Goal: Task Accomplishment & Management: Manage account settings

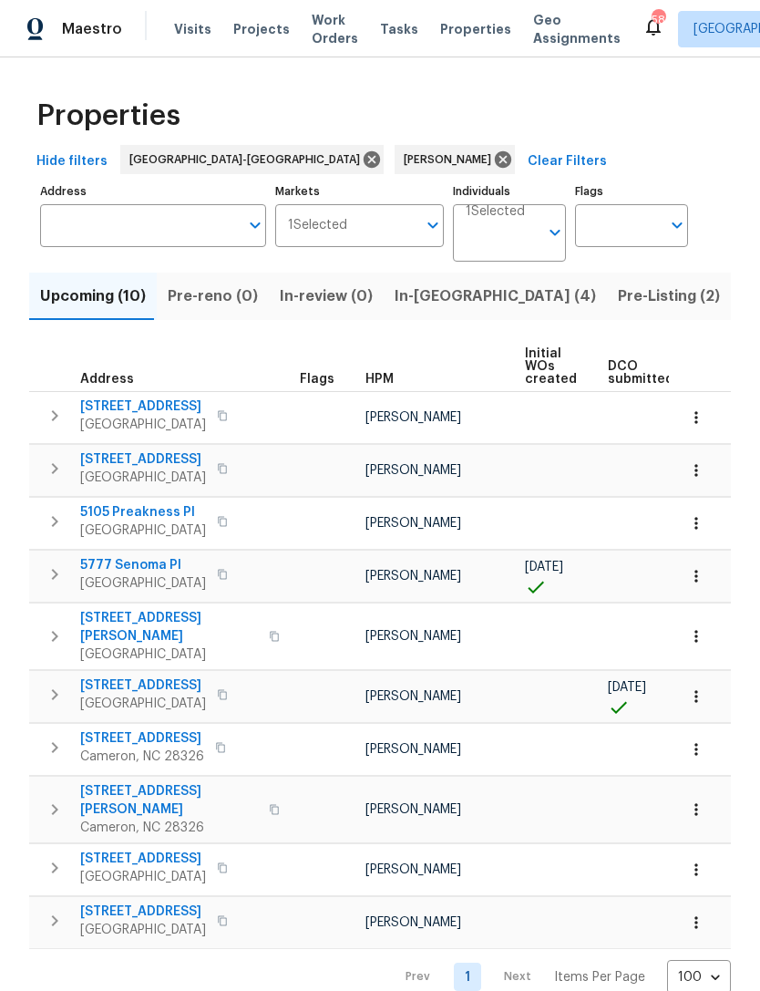
click at [618, 295] on span "Pre-Listing (2)" at bounding box center [669, 297] width 102 height 26
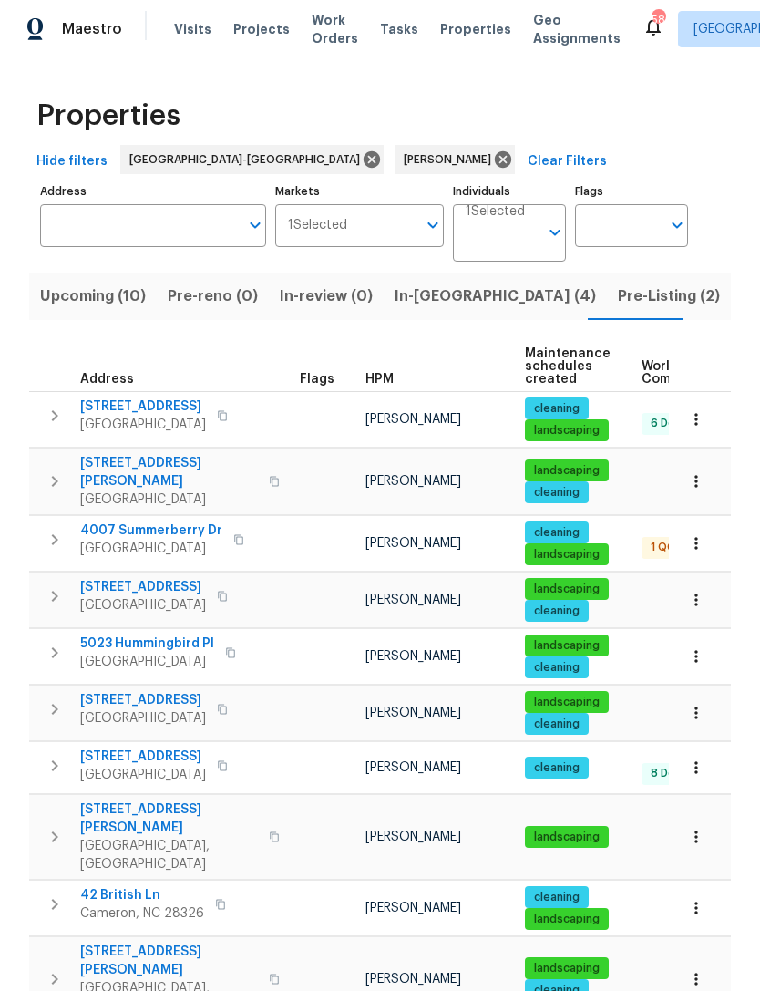
click at [430, 300] on span "In-reno (4)" at bounding box center [496, 297] width 202 height 26
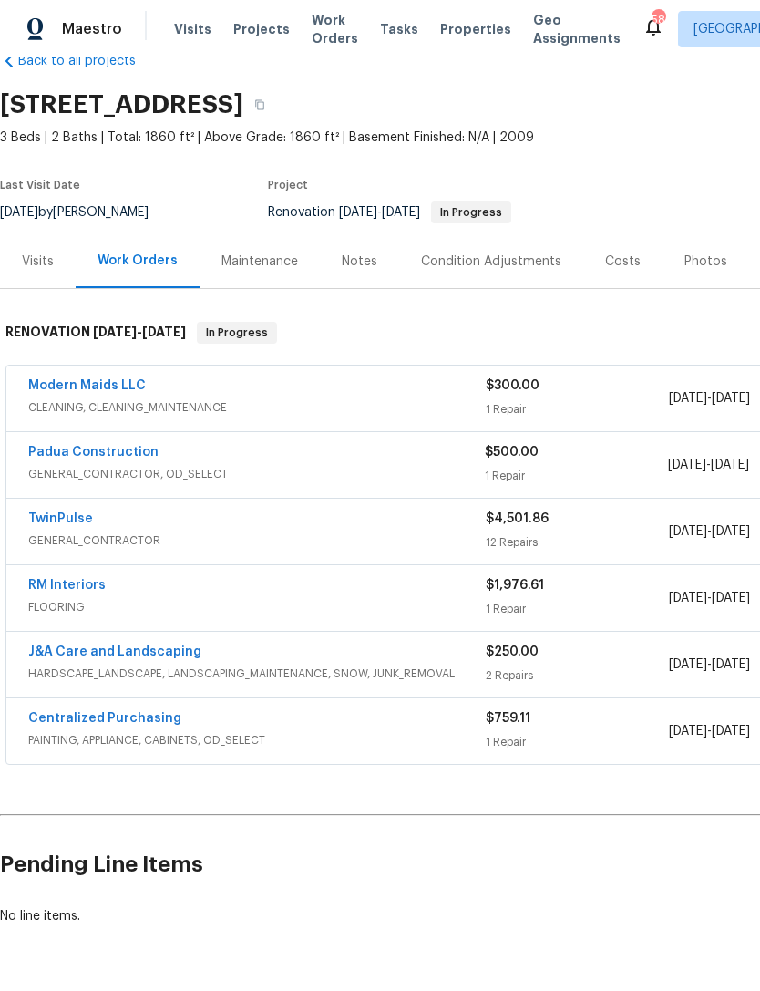
scroll to position [41, 0]
click at [91, 387] on link "Modern Maids LLC" at bounding box center [87, 386] width 118 height 13
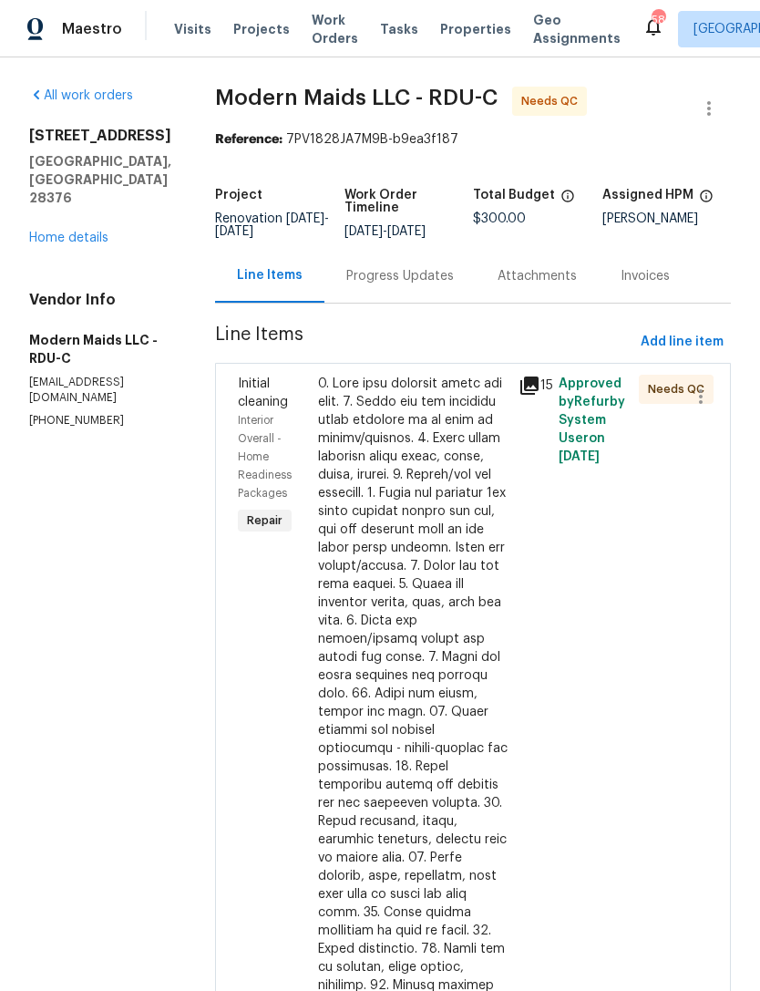
click at [402, 539] on div at bounding box center [413, 812] width 190 height 875
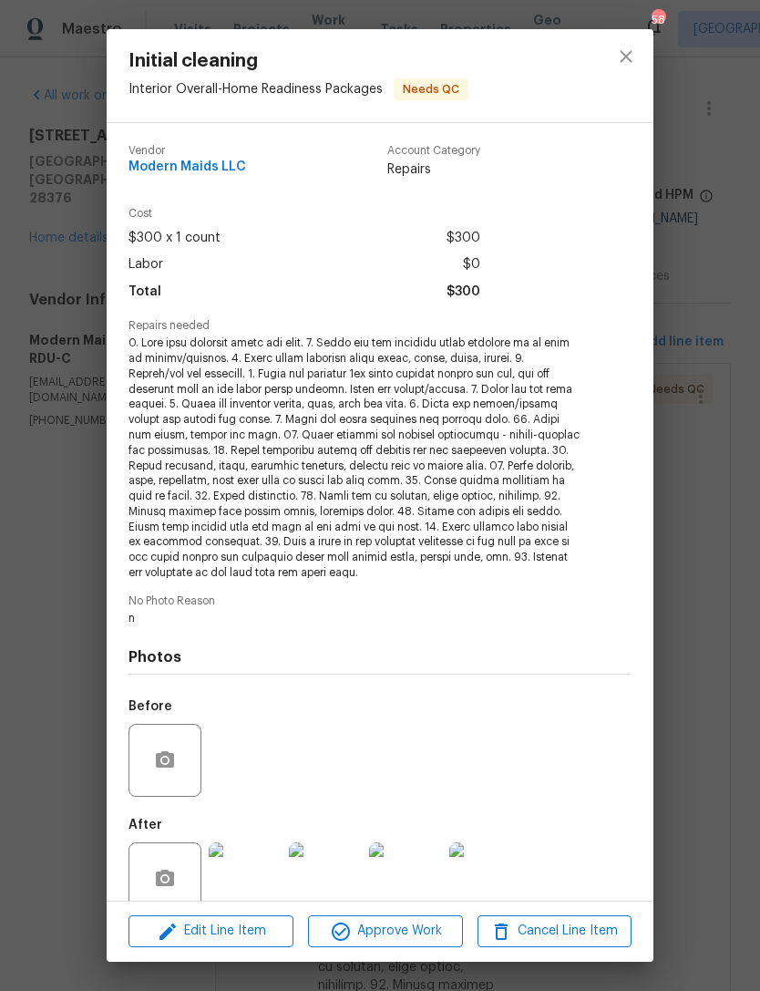
click at [261, 878] on img at bounding box center [245, 878] width 73 height 73
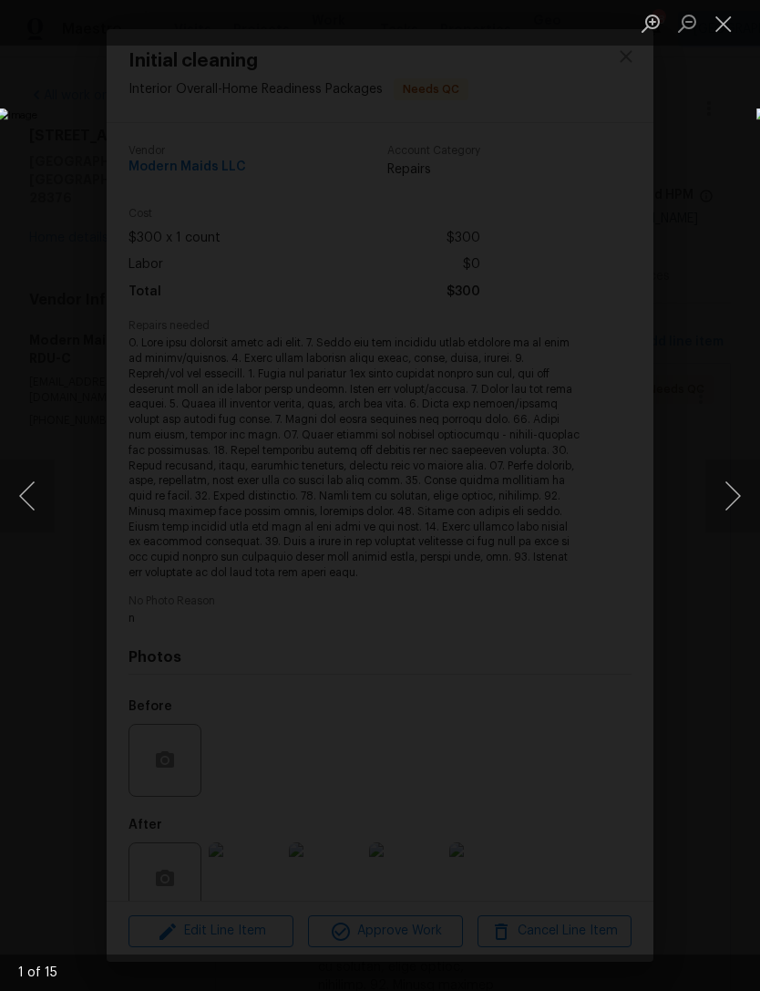
click at [742, 481] on button "Next image" at bounding box center [733, 496] width 55 height 73
click at [743, 479] on button "Next image" at bounding box center [733, 496] width 55 height 73
click at [739, 471] on button "Next image" at bounding box center [733, 496] width 55 height 73
click at [741, 470] on button "Next image" at bounding box center [733, 496] width 55 height 73
click at [739, 501] on button "Next image" at bounding box center [733, 496] width 55 height 73
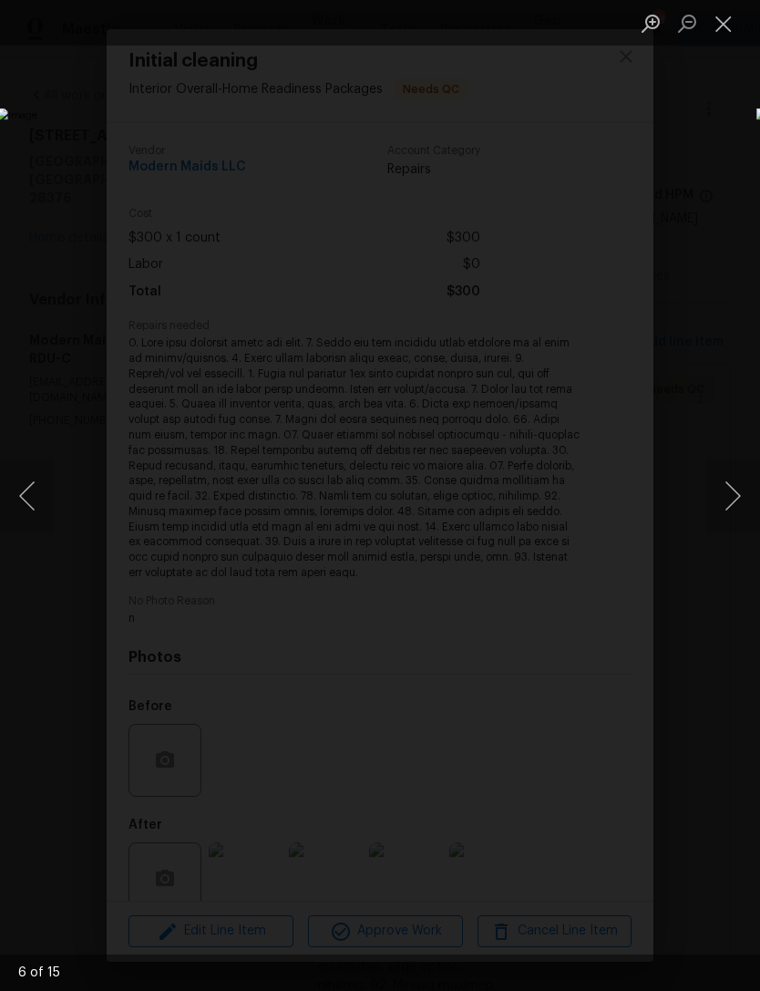
click at [737, 506] on button "Next image" at bounding box center [733, 496] width 55 height 73
click at [739, 509] on button "Next image" at bounding box center [733, 496] width 55 height 73
click at [742, 502] on button "Next image" at bounding box center [733, 496] width 55 height 73
click at [742, 506] on button "Next image" at bounding box center [733, 496] width 55 height 73
click at [743, 508] on button "Next image" at bounding box center [733, 496] width 55 height 73
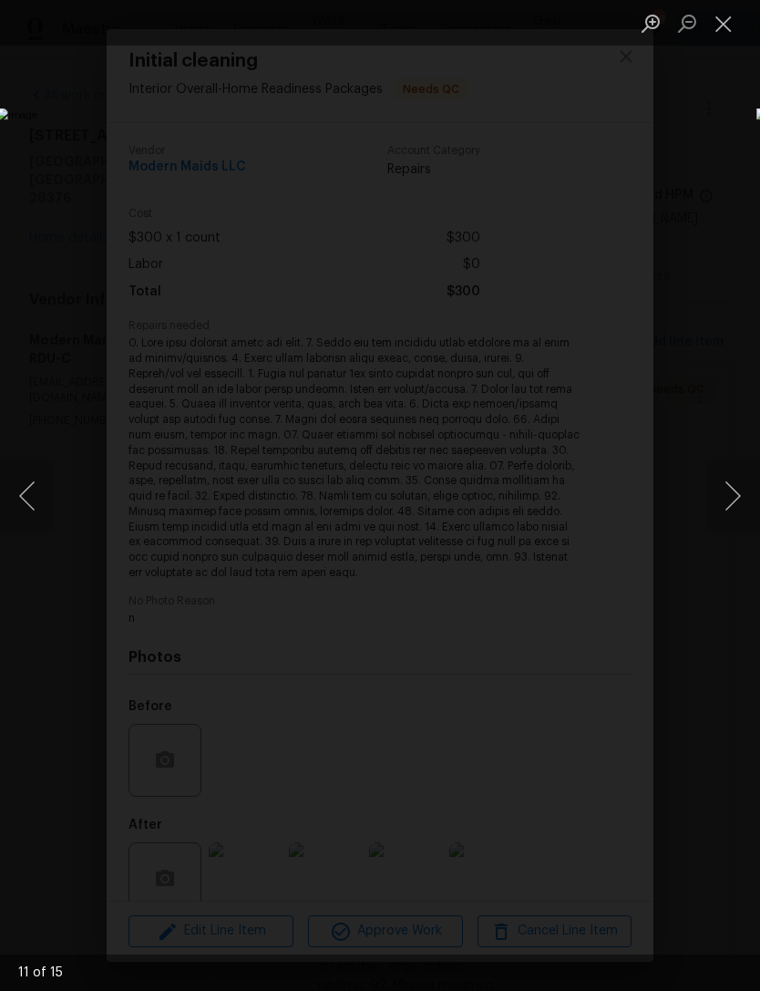
click at [741, 513] on button "Next image" at bounding box center [733, 496] width 55 height 73
click at [742, 517] on button "Next image" at bounding box center [733, 496] width 55 height 73
click at [723, 30] on button "Close lightbox" at bounding box center [724, 23] width 36 height 32
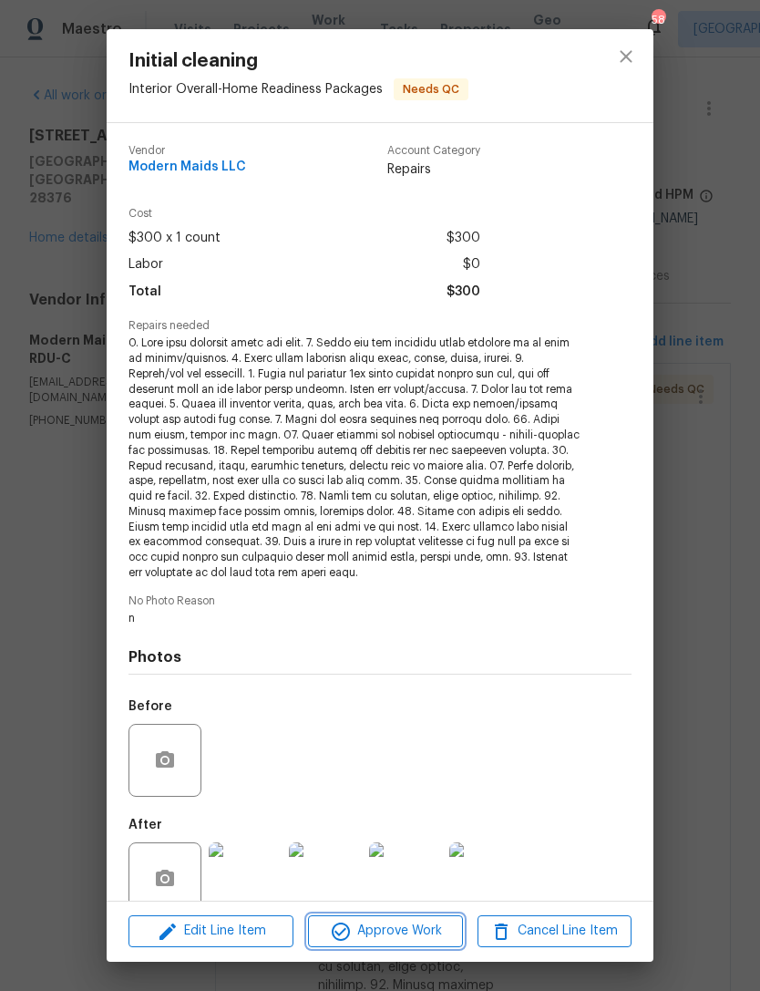
click at [417, 928] on span "Approve Work" at bounding box center [385, 931] width 143 height 23
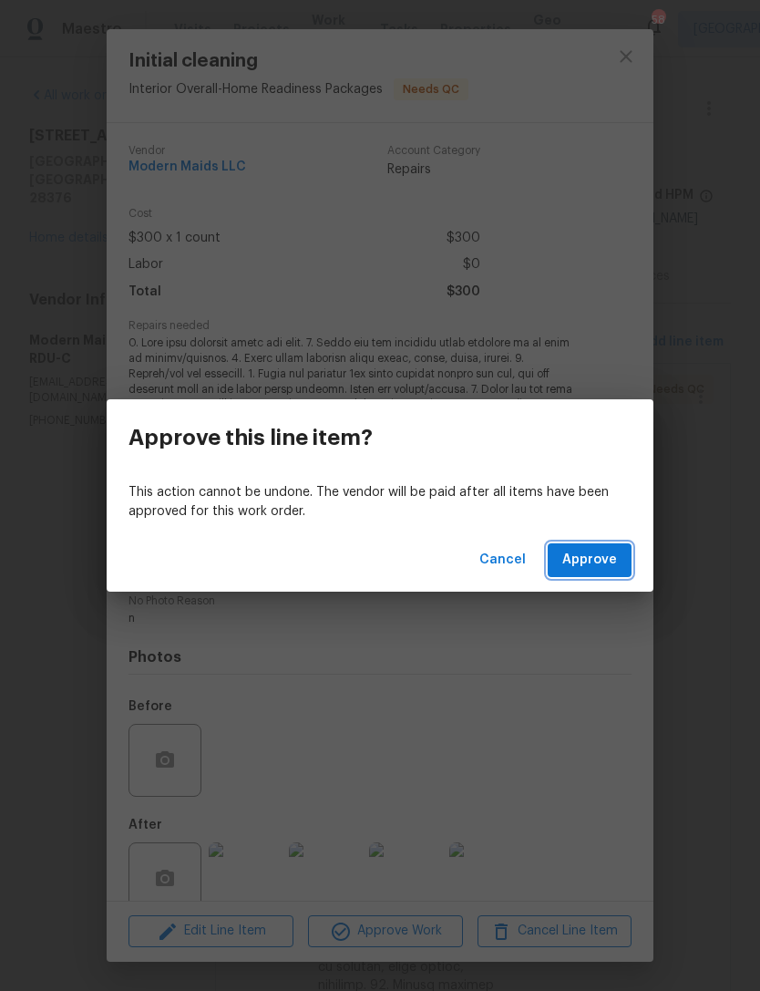
click at [605, 558] on span "Approve" at bounding box center [590, 560] width 55 height 23
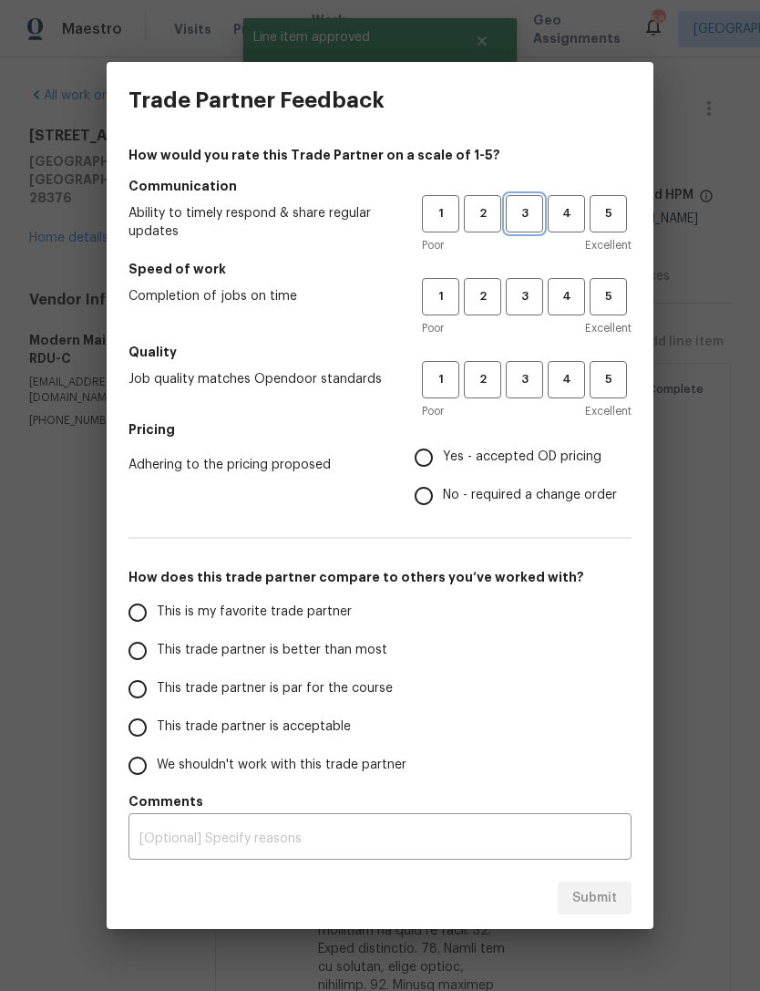
click at [527, 218] on span "3" at bounding box center [525, 213] width 34 height 21
click at [526, 290] on span "3" at bounding box center [525, 296] width 34 height 21
click at [533, 377] on span "3" at bounding box center [525, 379] width 34 height 21
click at [429, 456] on input "Yes - accepted OD pricing" at bounding box center [424, 458] width 38 height 38
radio input "true"
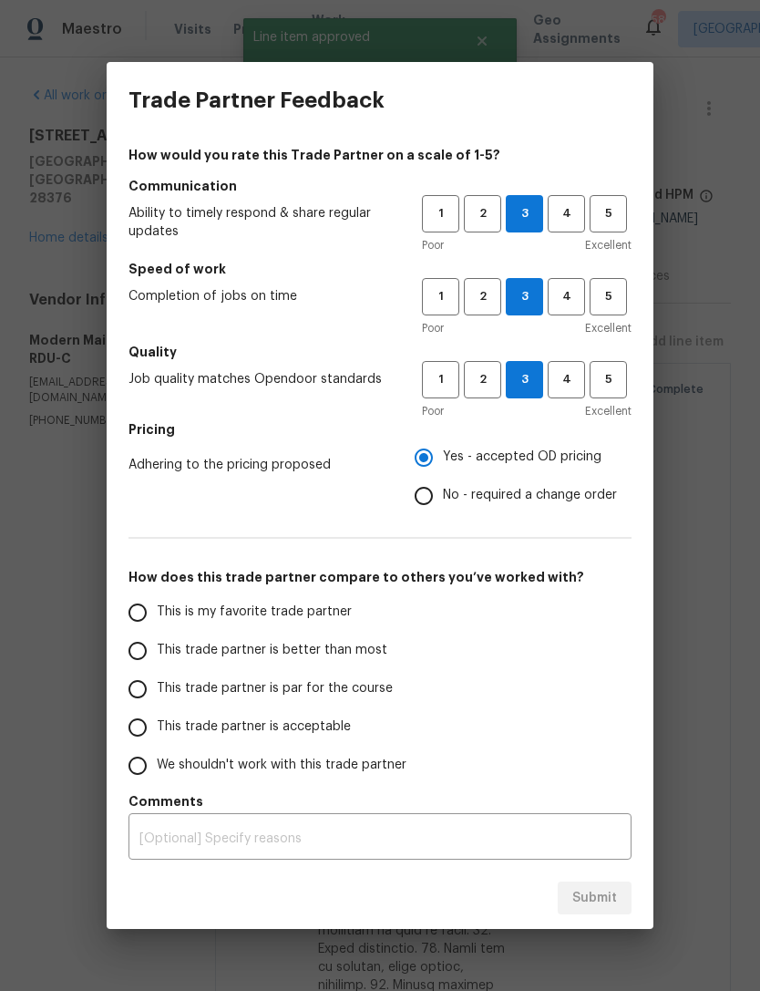
click at [150, 646] on input "This trade partner is better than most" at bounding box center [138, 651] width 38 height 38
click at [589, 898] on span "Submit" at bounding box center [595, 898] width 45 height 23
radio input "true"
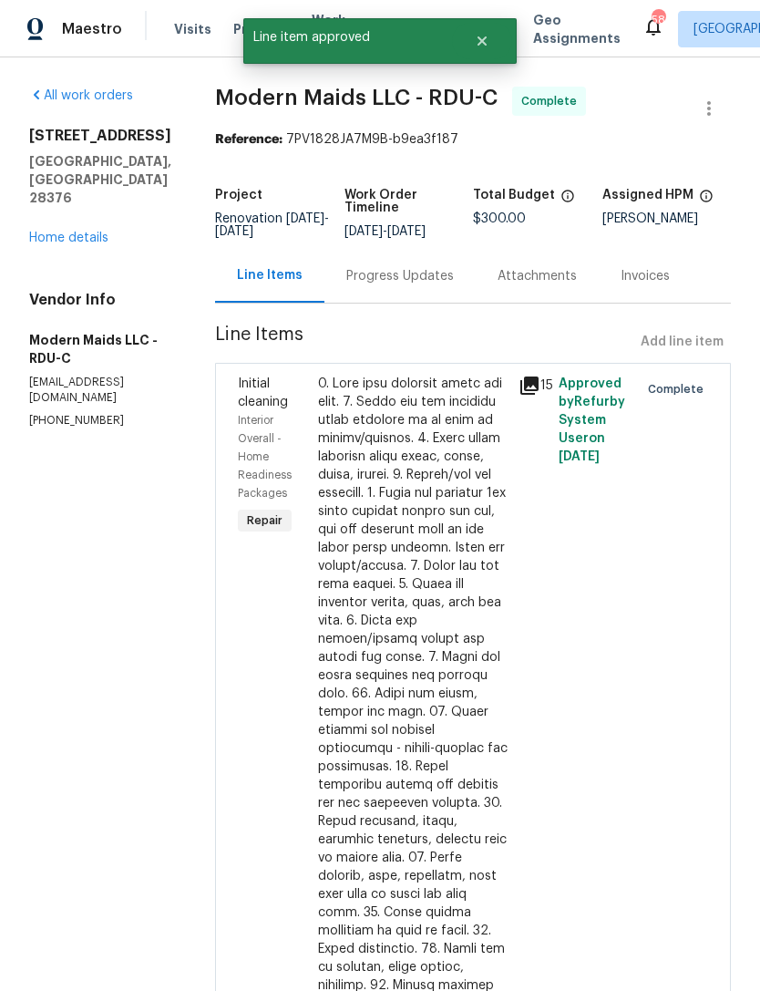
radio input "false"
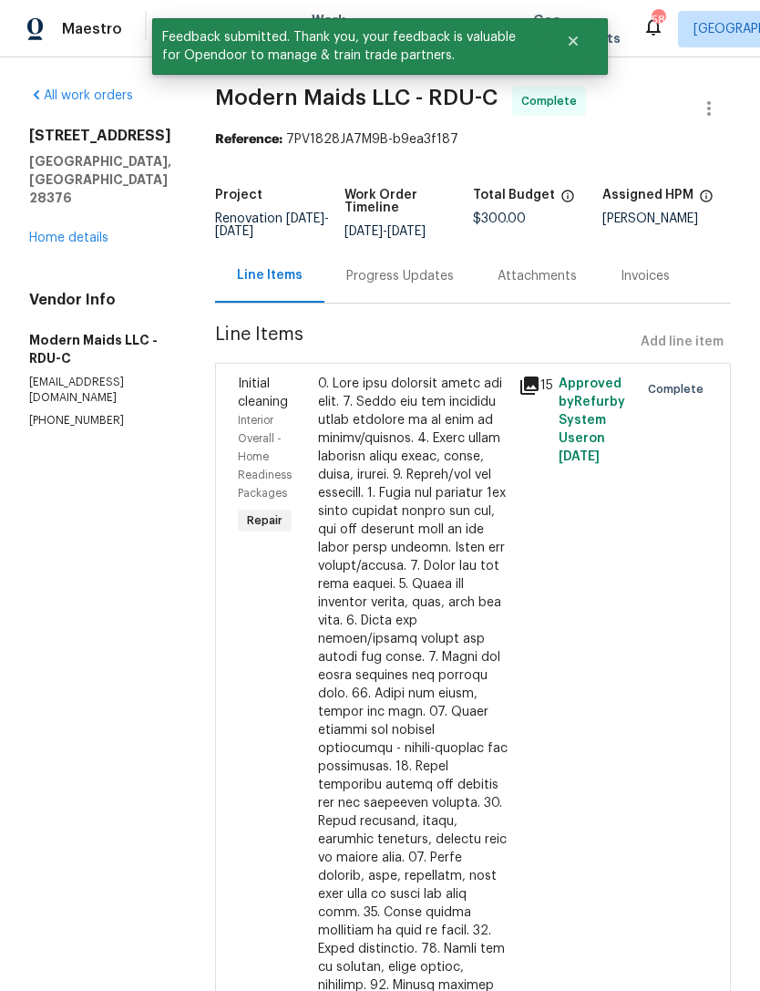
click at [104, 232] on link "Home details" at bounding box center [68, 238] width 79 height 13
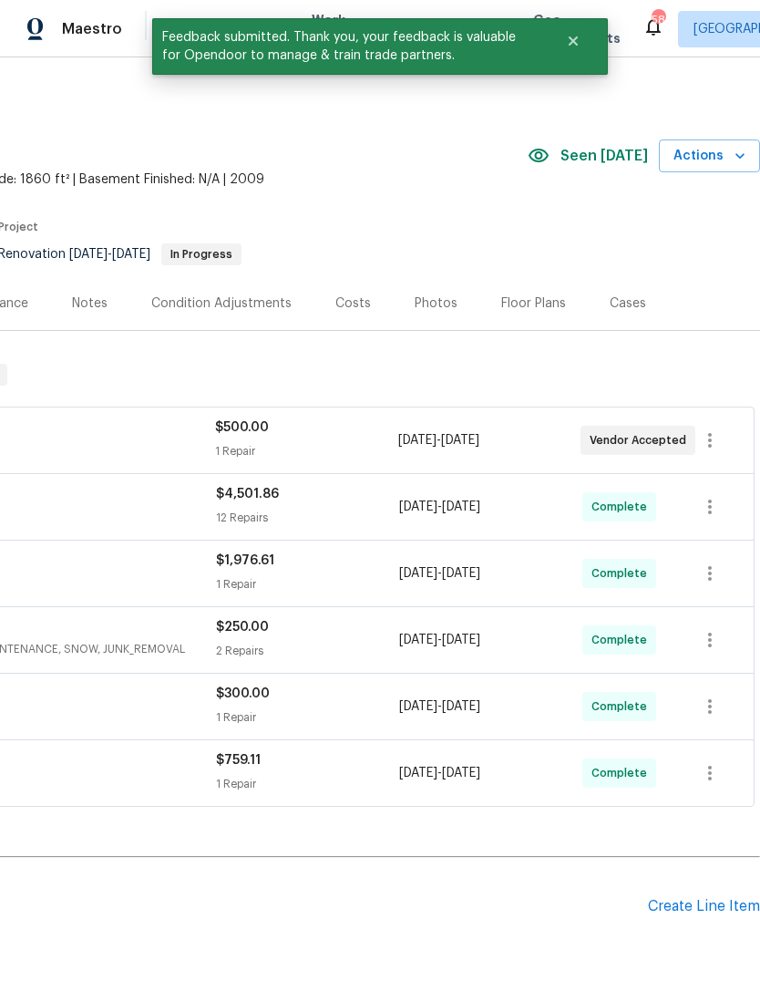
scroll to position [0, 270]
click at [737, 155] on icon "button" at bounding box center [740, 155] width 9 height 5
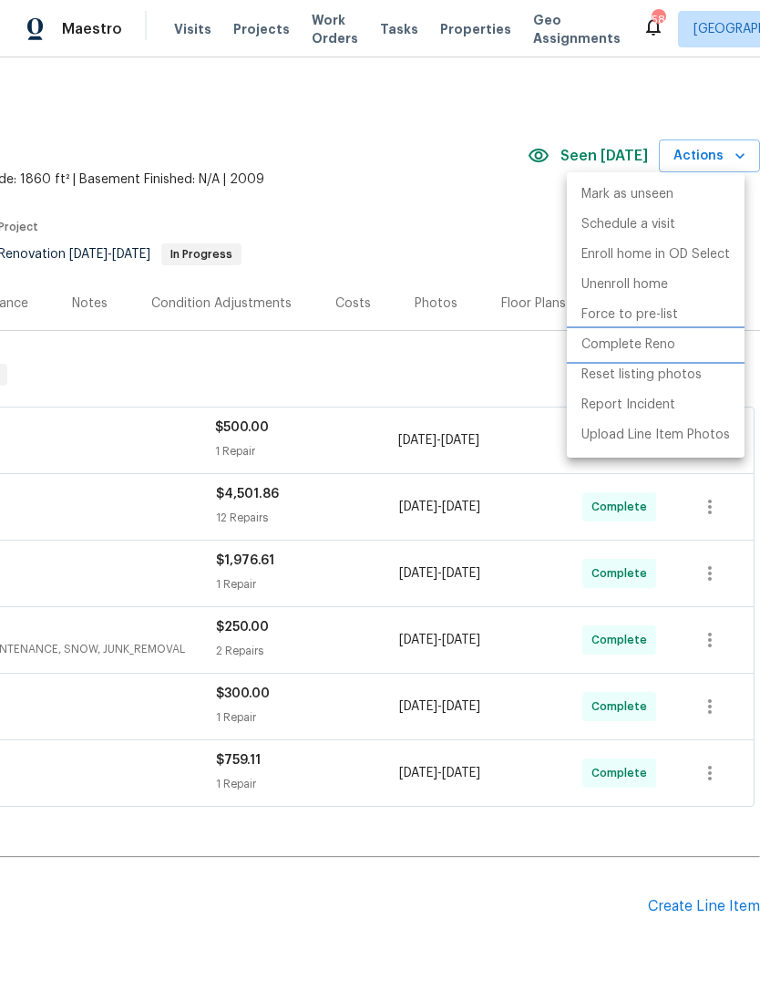
click at [646, 343] on p "Complete Reno" at bounding box center [629, 345] width 94 height 19
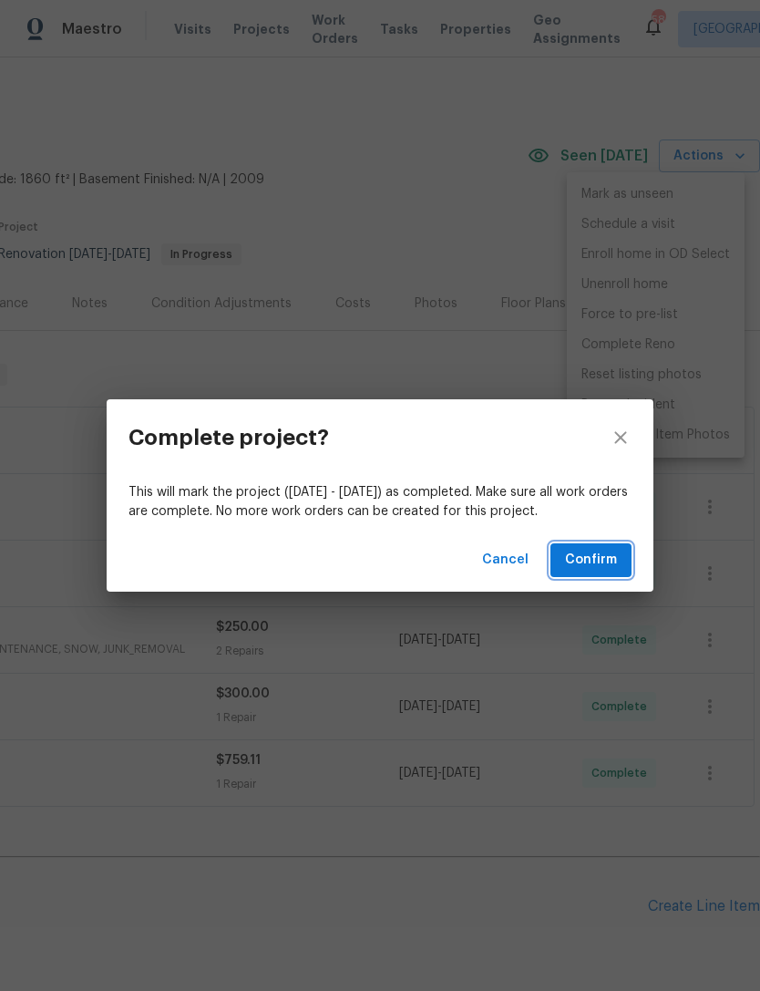
click at [608, 553] on span "Confirm" at bounding box center [591, 560] width 52 height 23
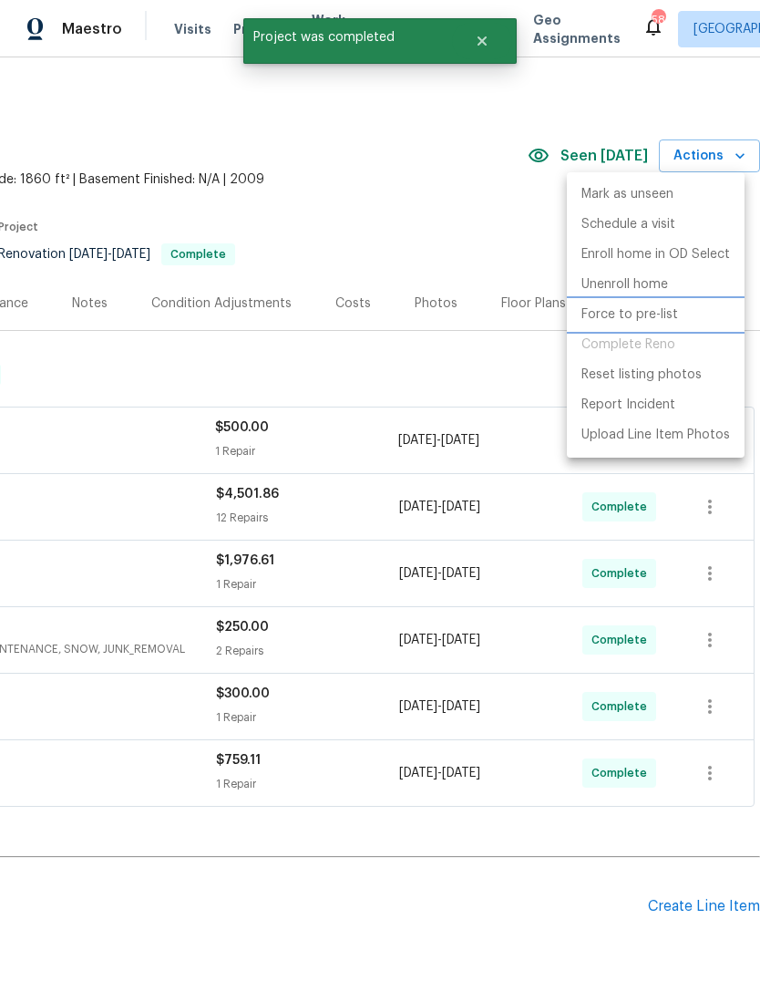
click at [652, 317] on p "Force to pre-list" at bounding box center [630, 314] width 97 height 19
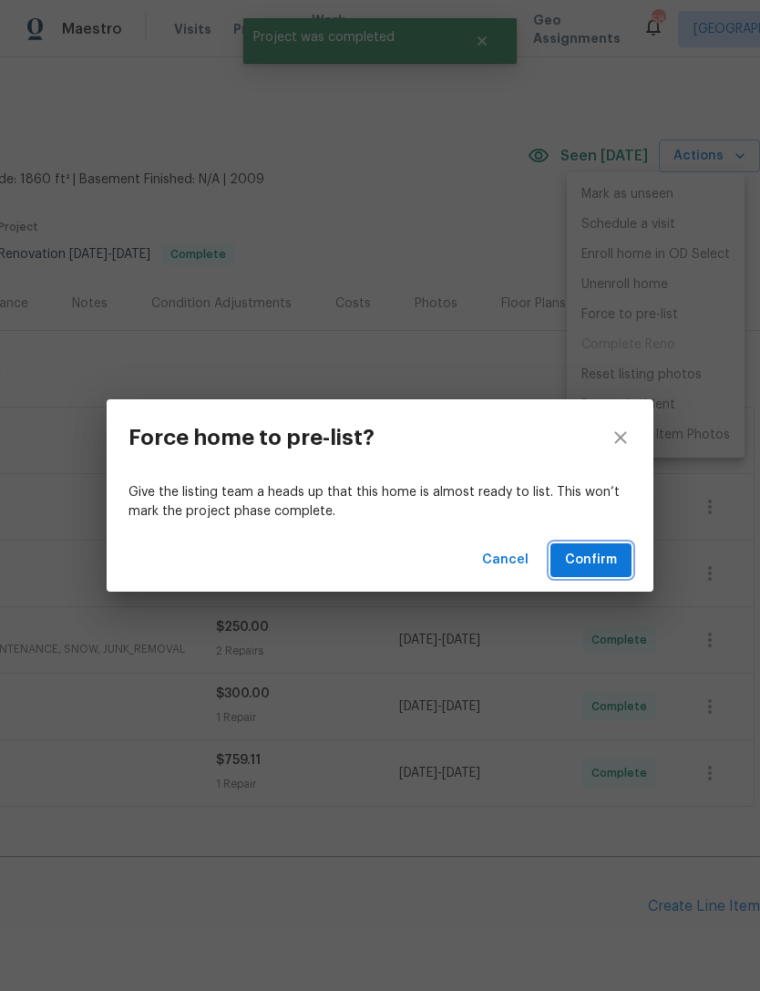
click at [603, 564] on span "Confirm" at bounding box center [591, 560] width 52 height 23
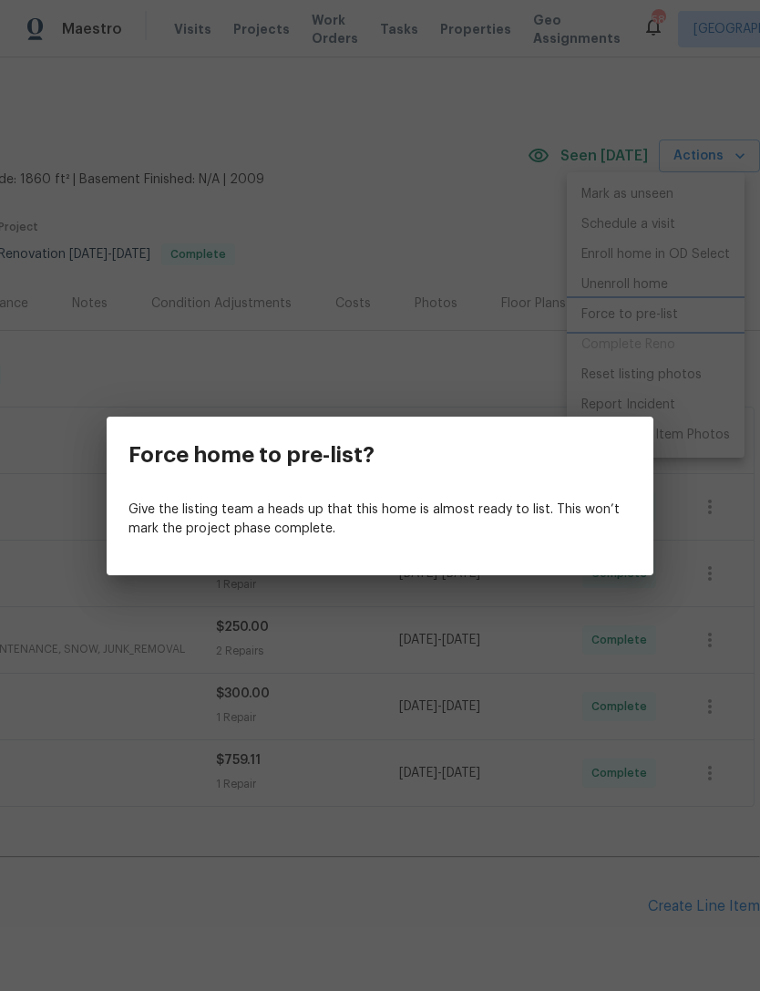
click at [408, 196] on div "Force home to pre-list? Give the listing team a heads up that this home is almo…" at bounding box center [380, 495] width 760 height 991
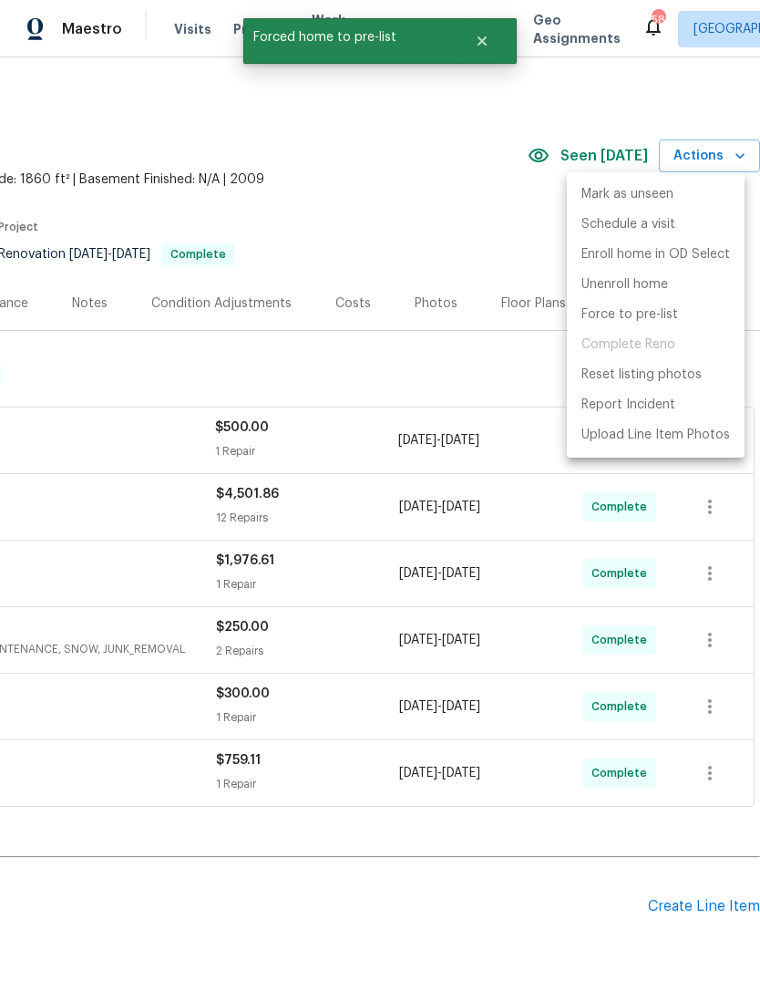
click at [434, 305] on div at bounding box center [380, 495] width 760 height 991
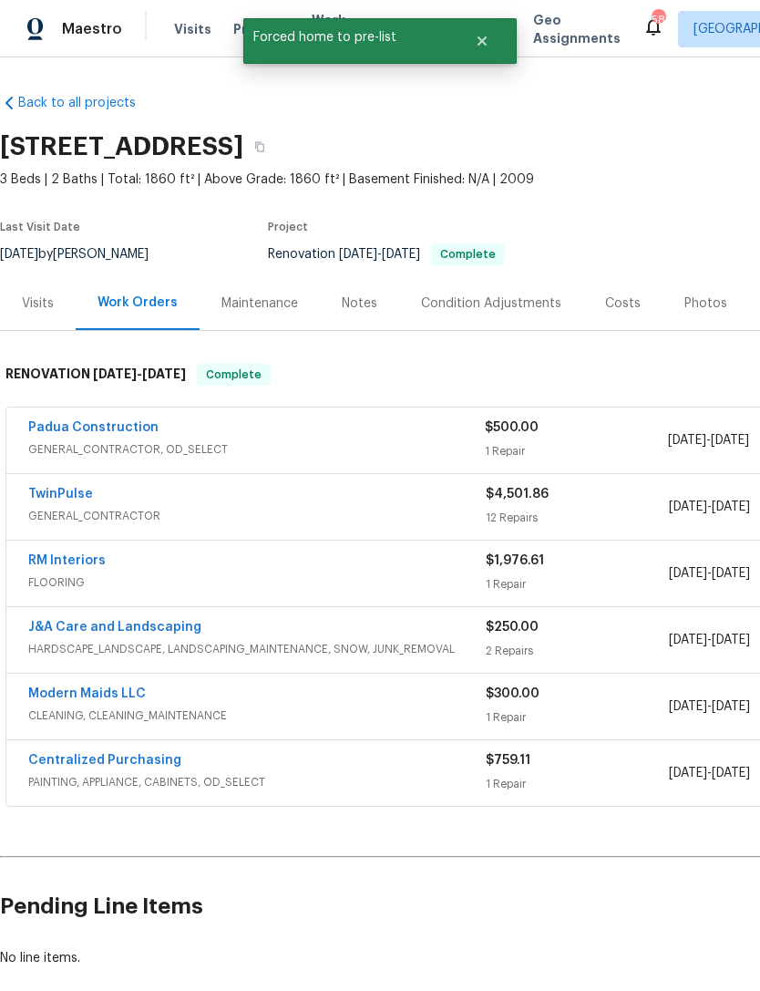
scroll to position [0, 0]
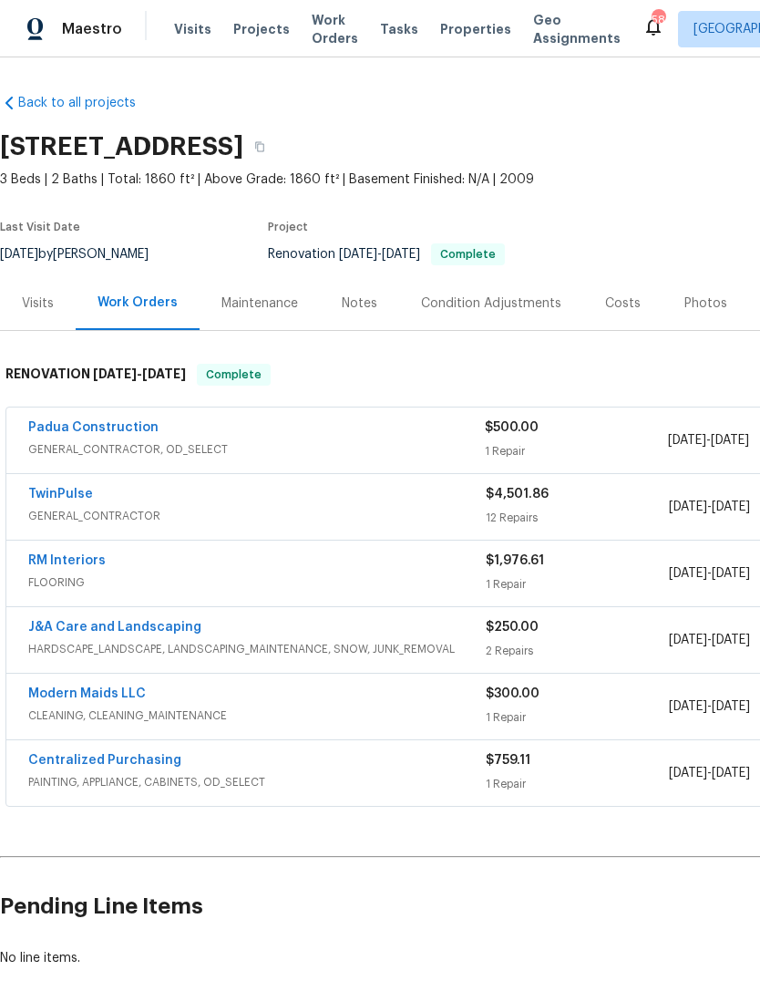
click at [116, 427] on link "Padua Construction" at bounding box center [93, 427] width 130 height 13
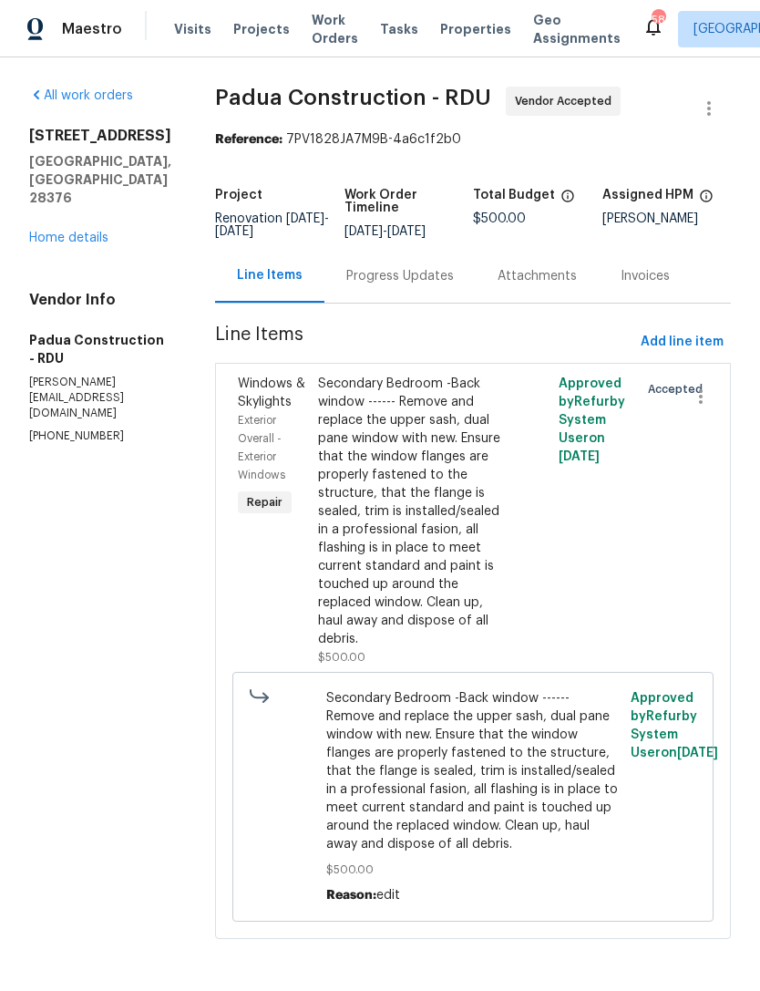
click at [383, 275] on div "Progress Updates" at bounding box center [400, 276] width 108 height 18
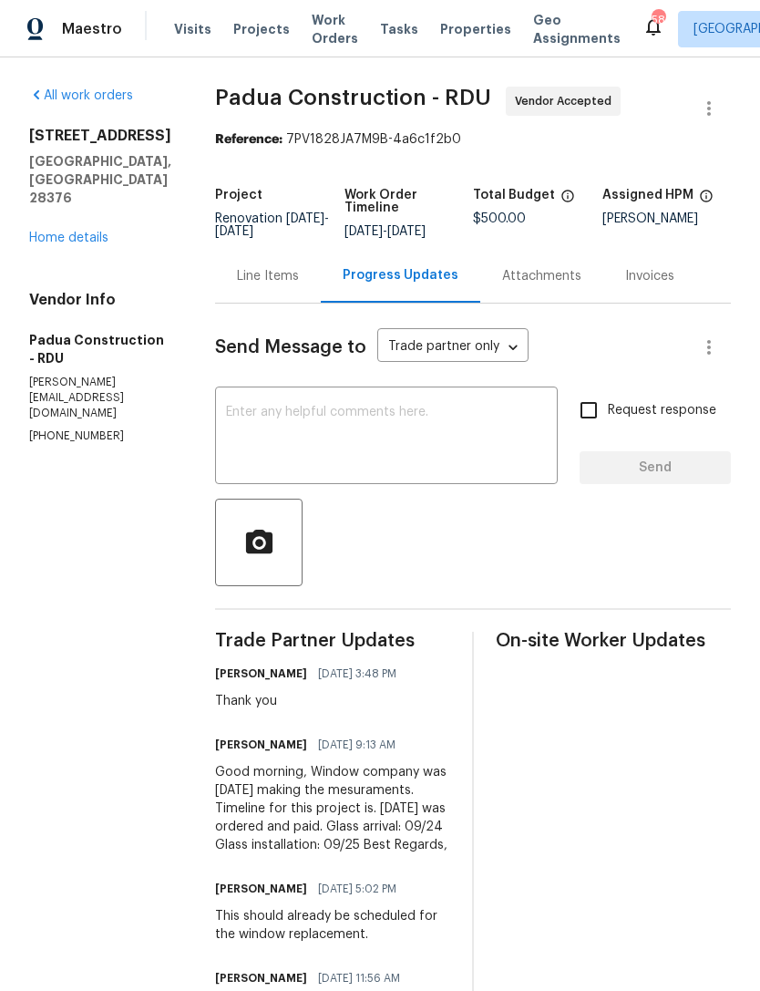
click at [350, 436] on textarea at bounding box center [386, 438] width 321 height 64
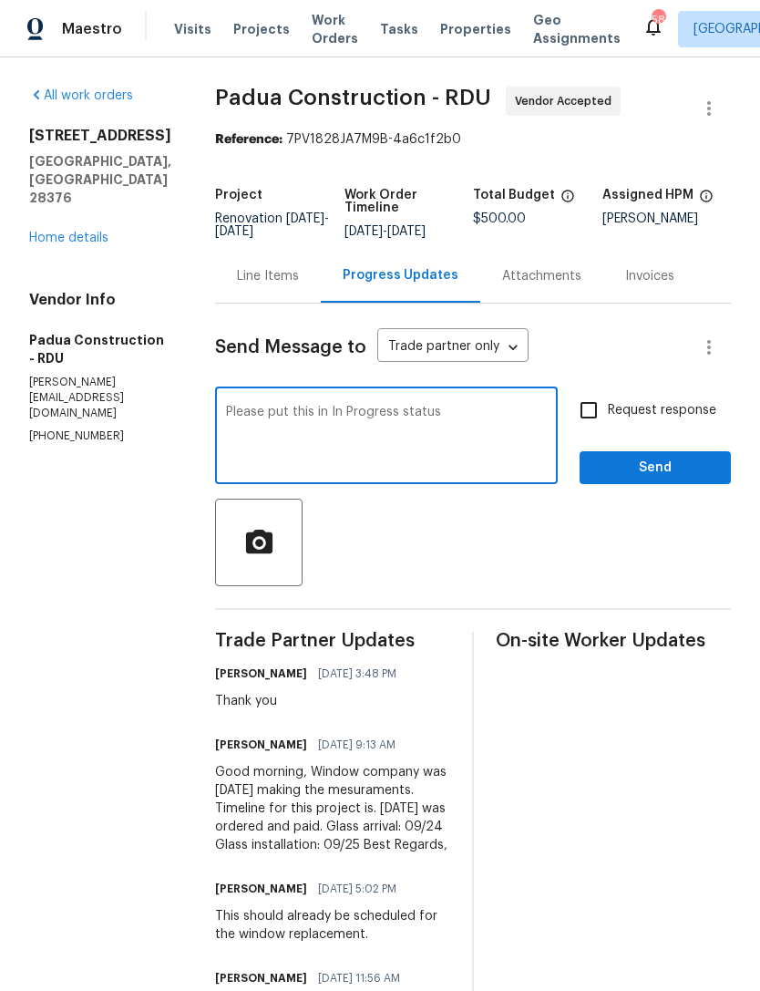
type textarea "Please put this in In Progress status"
click at [595, 411] on input "Request response" at bounding box center [589, 410] width 38 height 38
checkbox input "true"
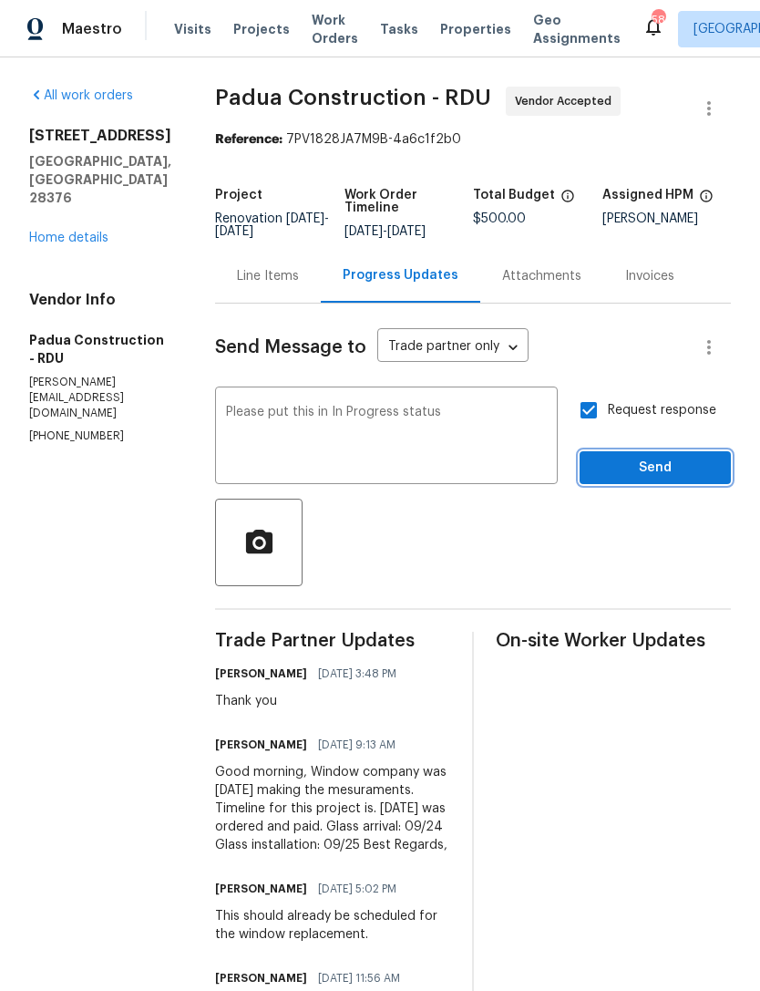
click at [655, 469] on span "Send" at bounding box center [655, 468] width 122 height 23
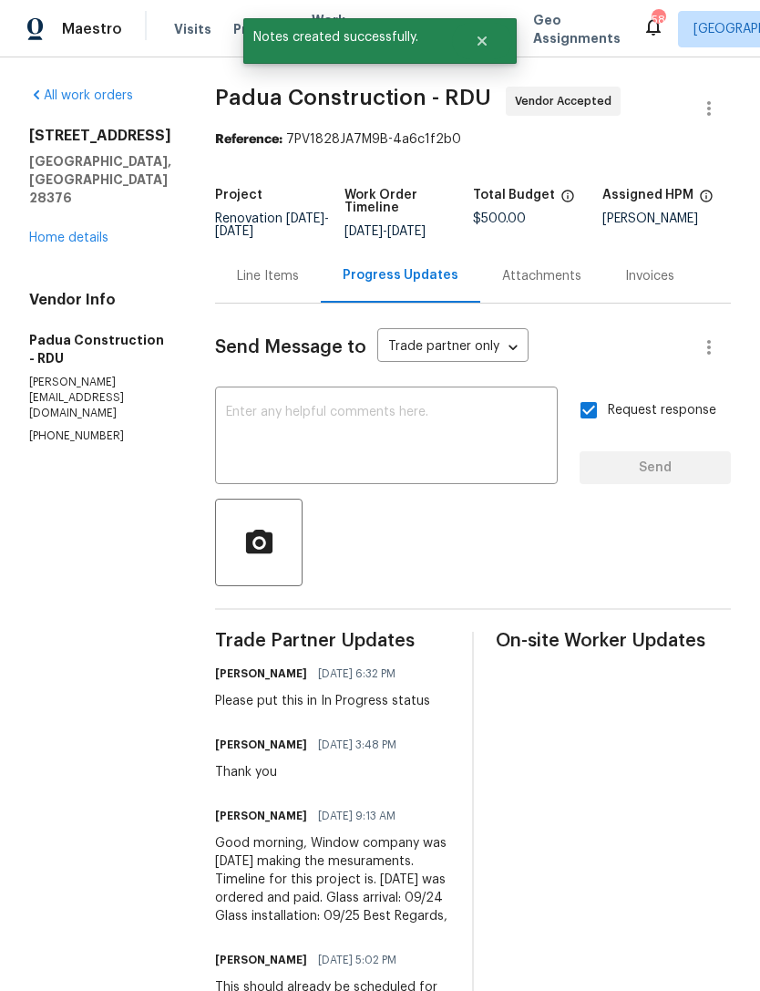
click at [54, 232] on link "Home details" at bounding box center [68, 238] width 79 height 13
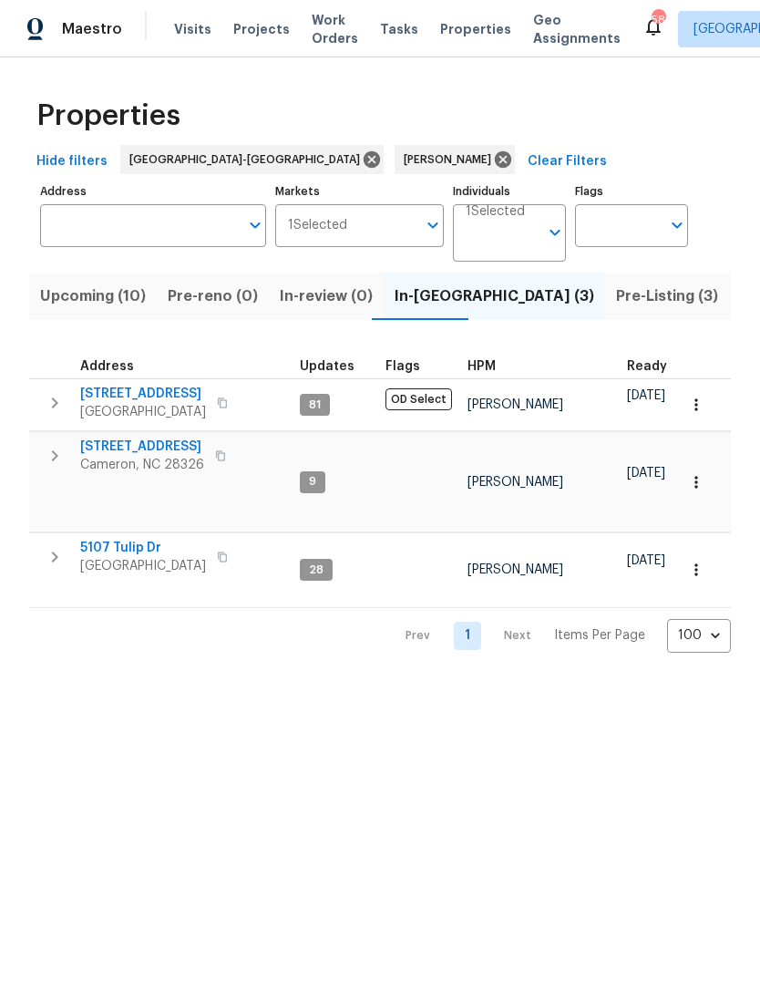
click at [106, 305] on span "Upcoming (10)" at bounding box center [93, 297] width 106 height 26
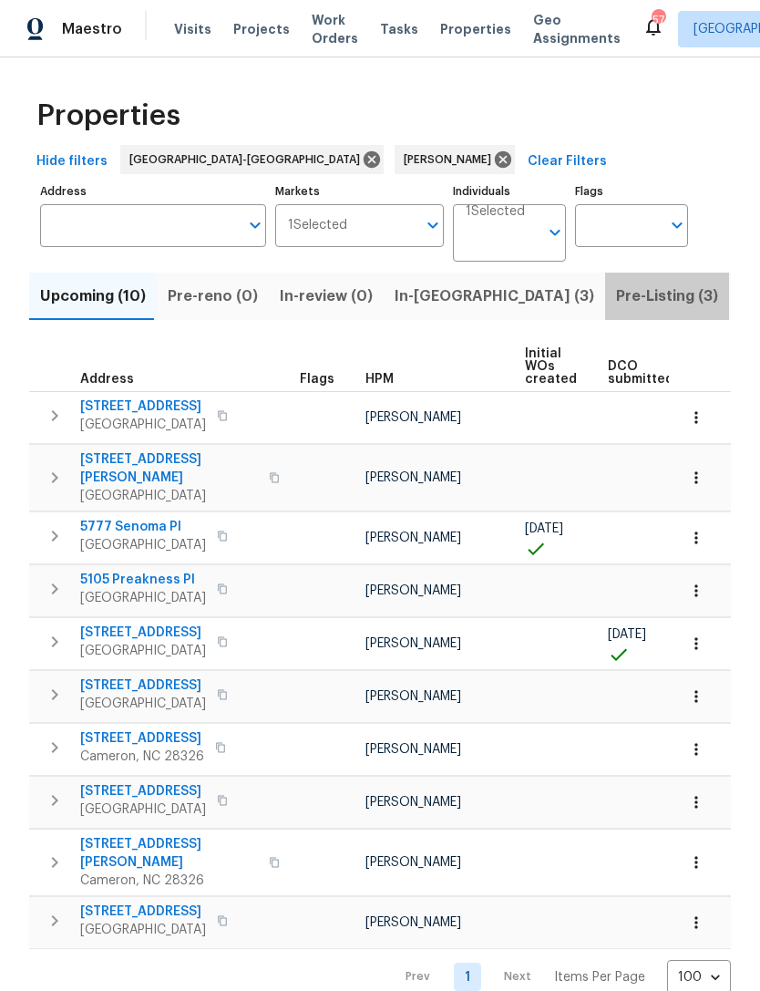
click at [616, 298] on span "Pre-Listing (3)" at bounding box center [667, 297] width 102 height 26
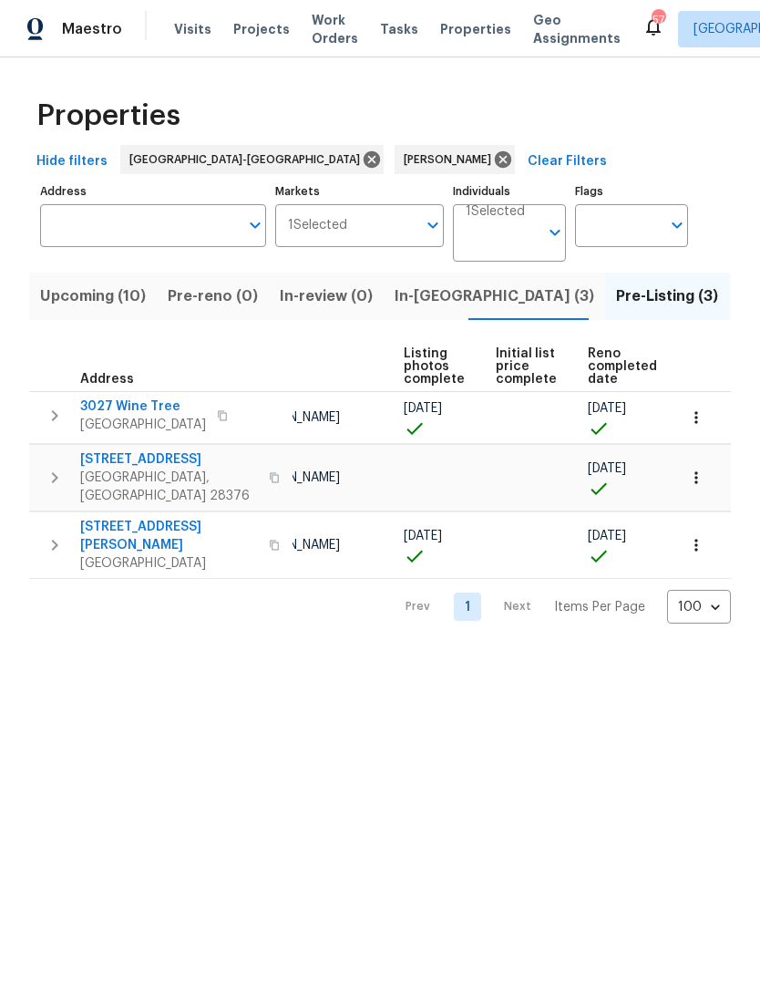
scroll to position [0, 121]
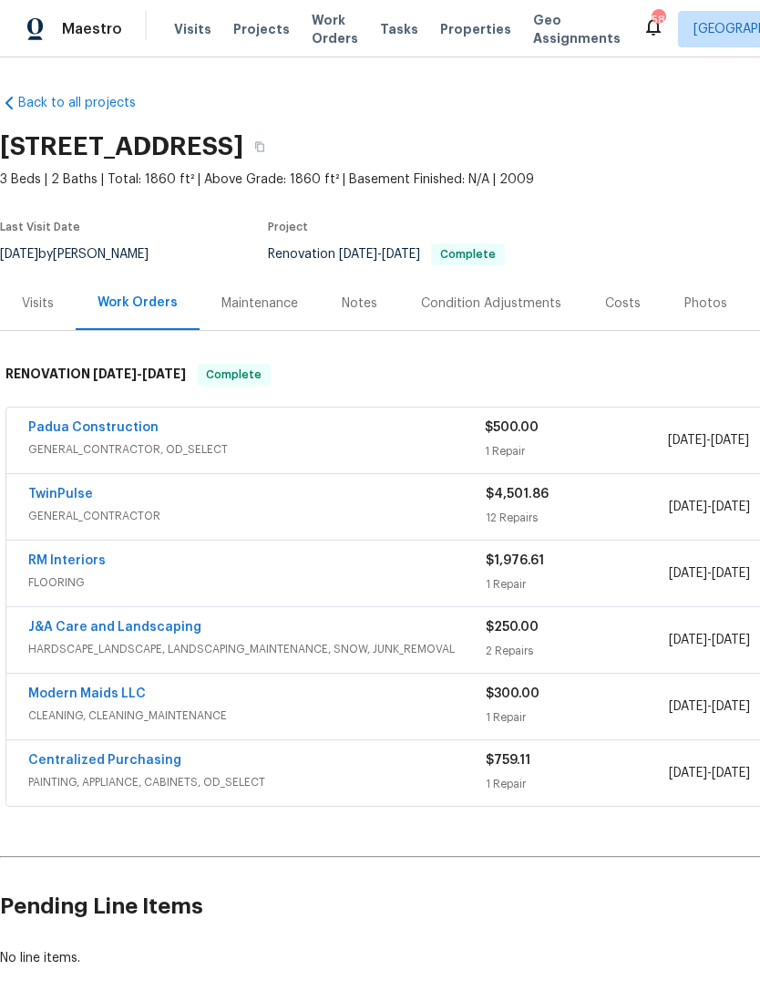
click at [695, 315] on div "Photos" at bounding box center [706, 303] width 87 height 54
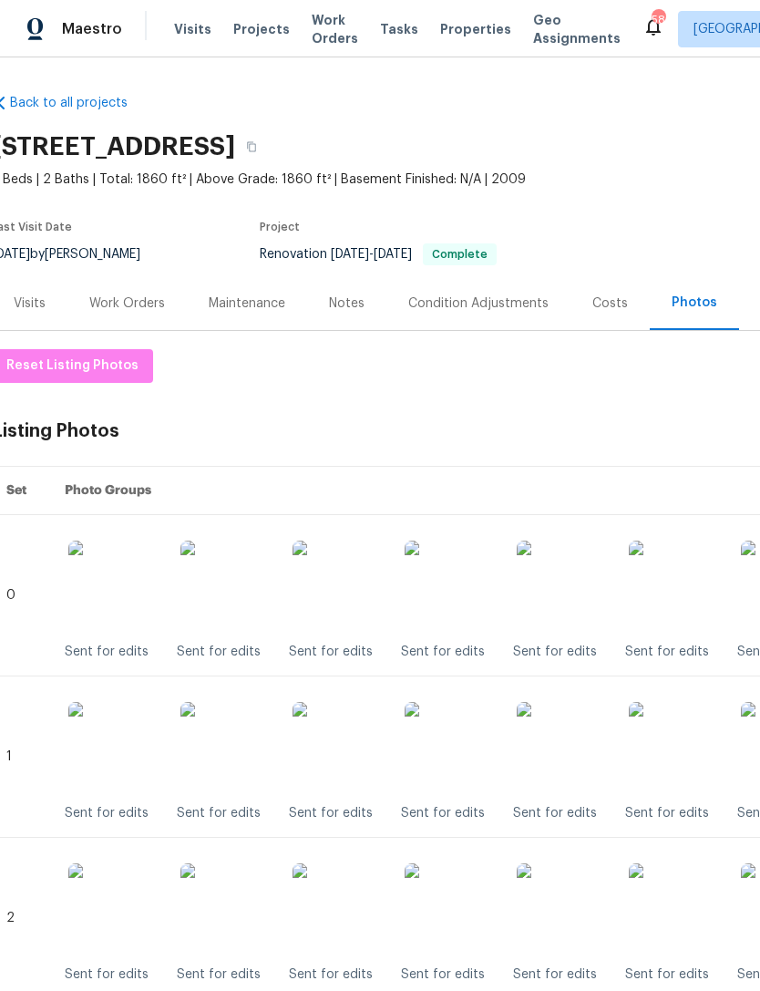
scroll to position [0, 8]
click at [47, 308] on div "Visits" at bounding box center [30, 303] width 76 height 54
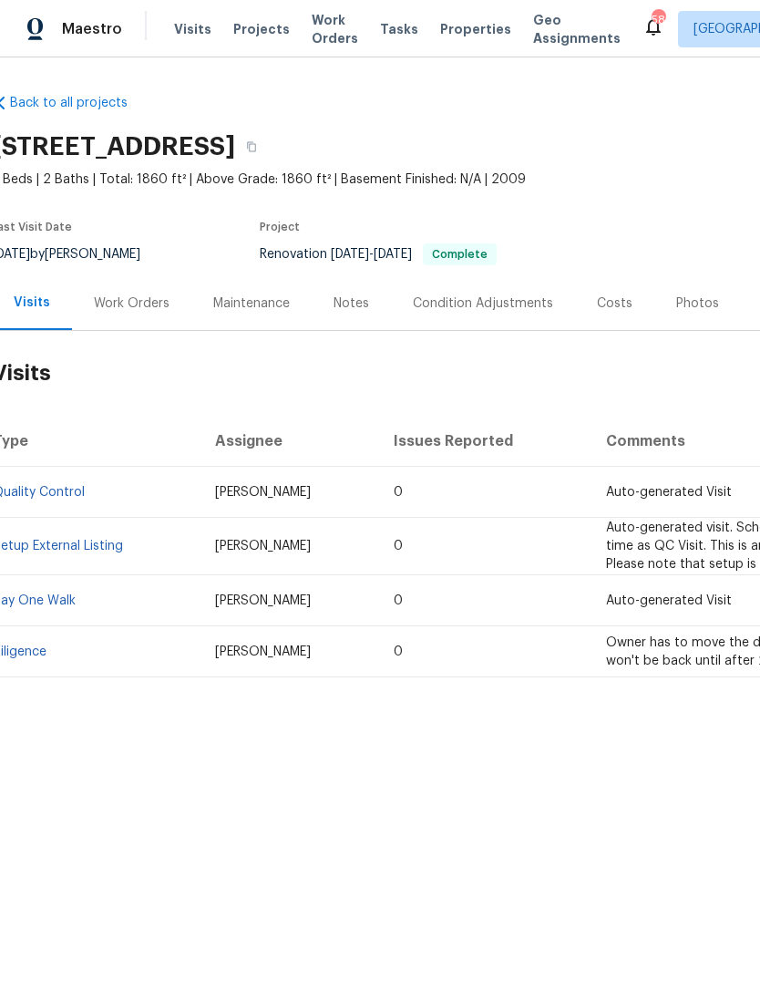
click at [134, 312] on div "Work Orders" at bounding box center [132, 304] width 76 height 18
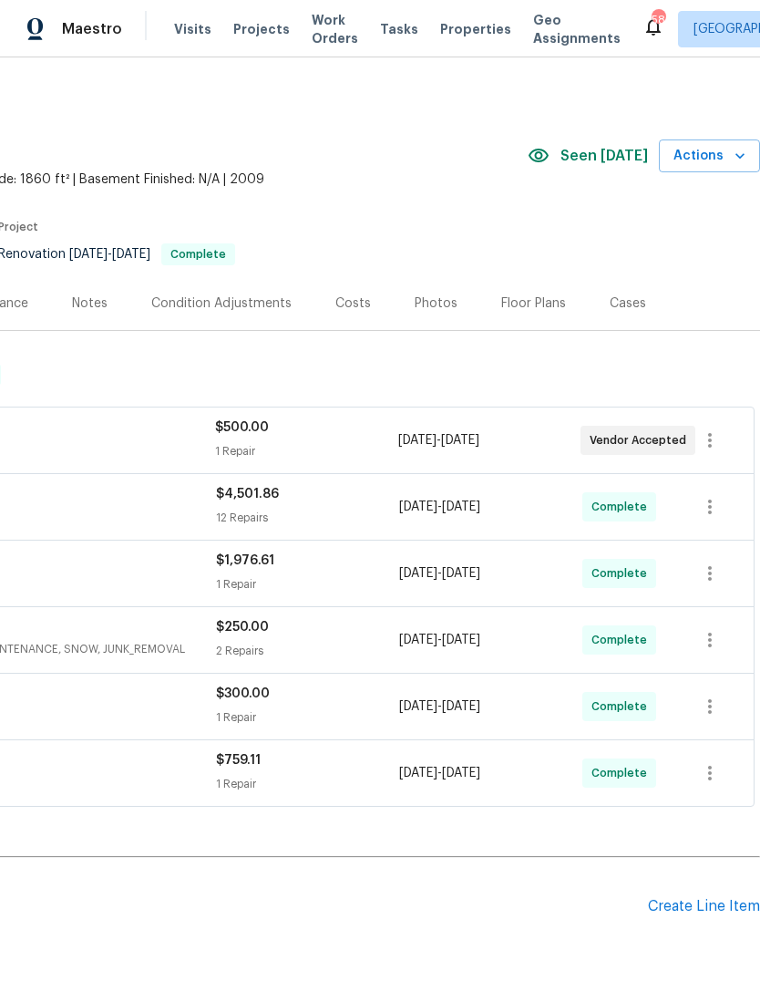
scroll to position [0, 270]
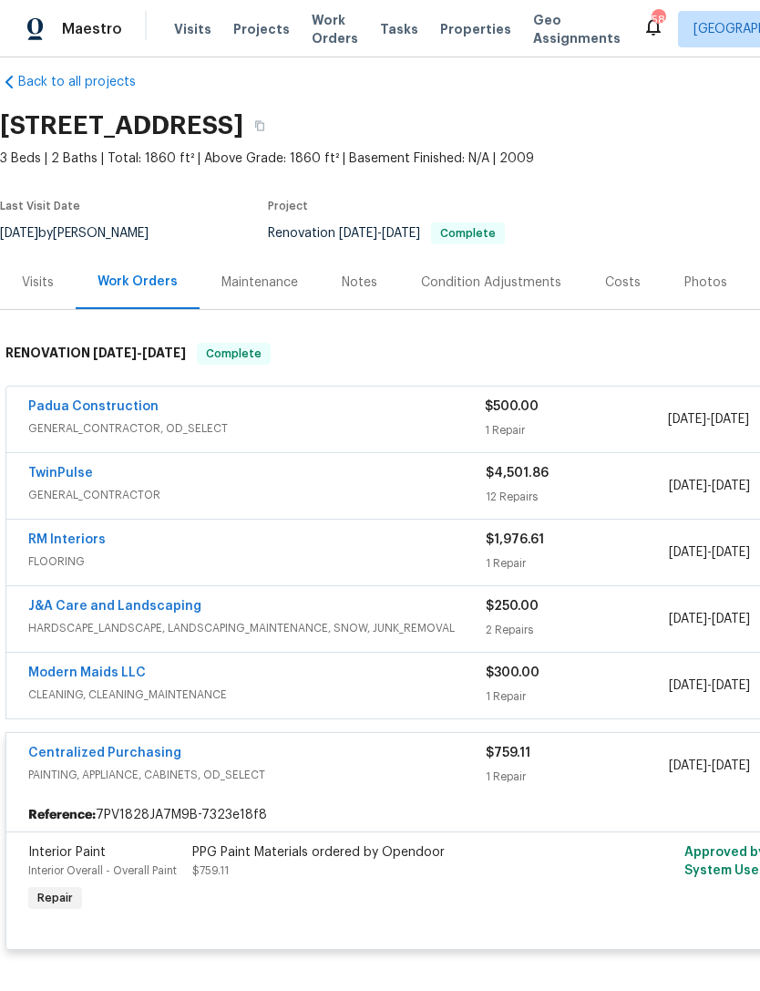
scroll to position [21, 0]
click at [338, 777] on span "PAINTING, APPLIANCE, CABINETS, OD_SELECT" at bounding box center [257, 775] width 458 height 18
